Goal: Information Seeking & Learning: Learn about a topic

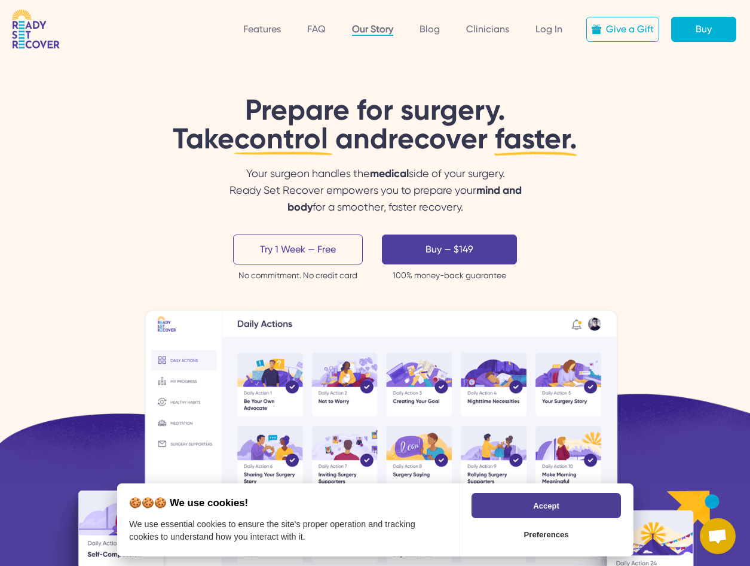
click at [364, 32] on link "Our Story" at bounding box center [372, 29] width 41 height 13
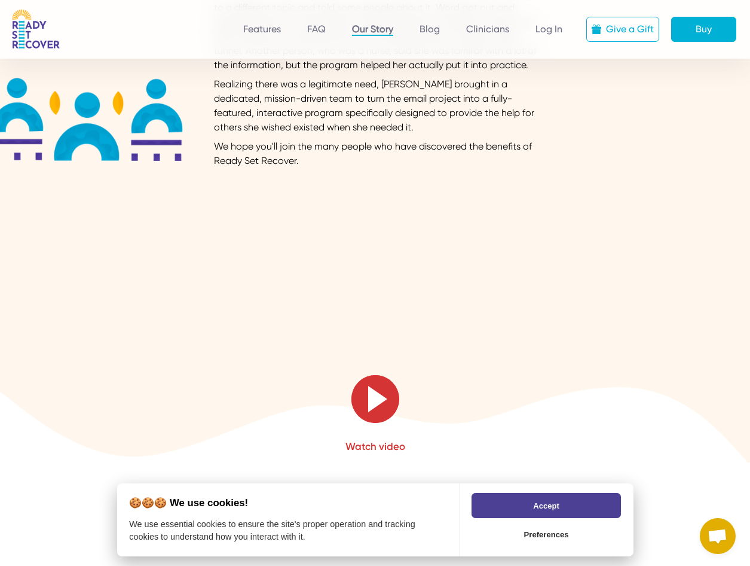
scroll to position [598, 0]
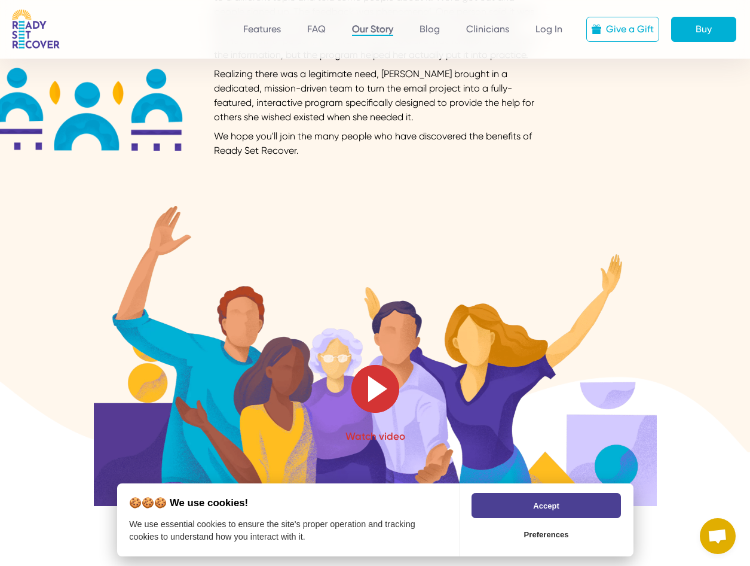
drag, startPoint x: 295, startPoint y: 124, endPoint x: 532, endPoint y: 168, distance: 241.4
copy div "Lor Ipsum Dolorsi Ametco Adipi el Sed Doeius. T inc utlab etd, Magnaal Enimadmi…"
click at [566, 506] on button "Accept" at bounding box center [546, 505] width 149 height 25
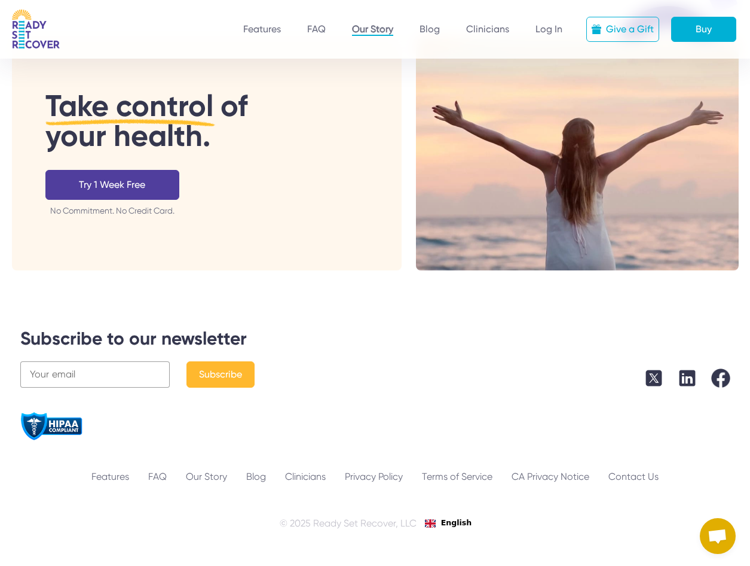
scroll to position [2310, 0]
